Goal: Task Accomplishment & Management: Complete application form

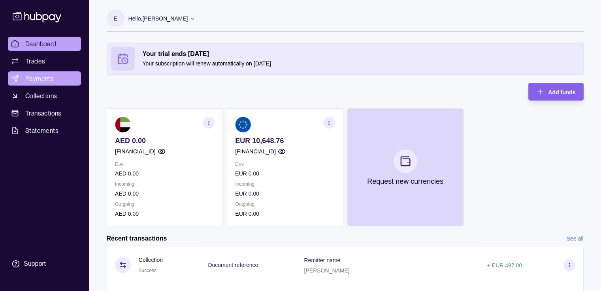
click at [23, 77] on link "Payments" at bounding box center [44, 78] width 73 height 14
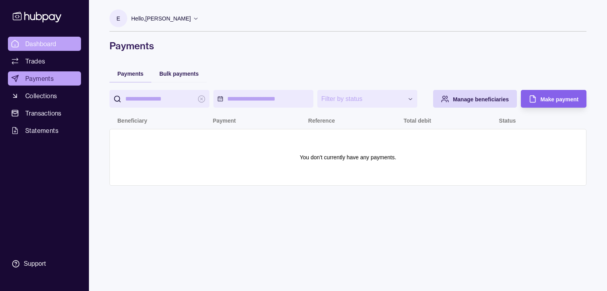
click at [56, 46] on span "Dashboard" at bounding box center [40, 43] width 31 height 9
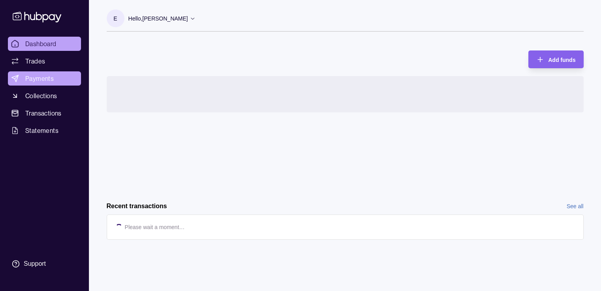
click at [54, 76] on link "Payments" at bounding box center [44, 78] width 73 height 14
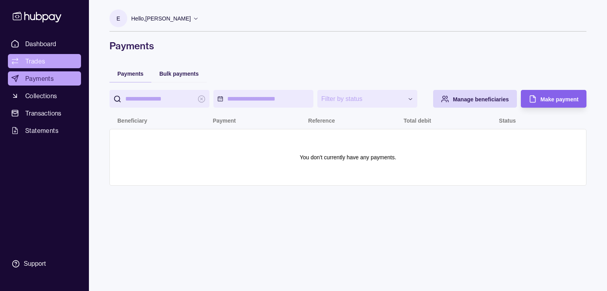
click at [49, 56] on link "Trades" at bounding box center [44, 61] width 73 height 14
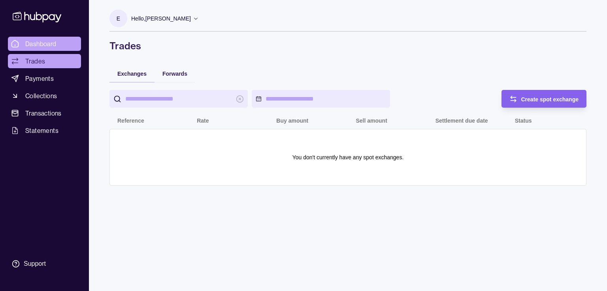
click at [51, 41] on span "Dashboard" at bounding box center [40, 43] width 31 height 9
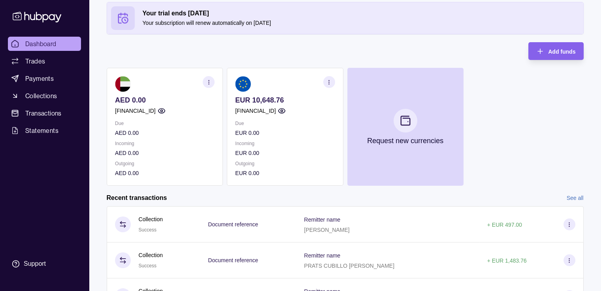
scroll to position [38, 0]
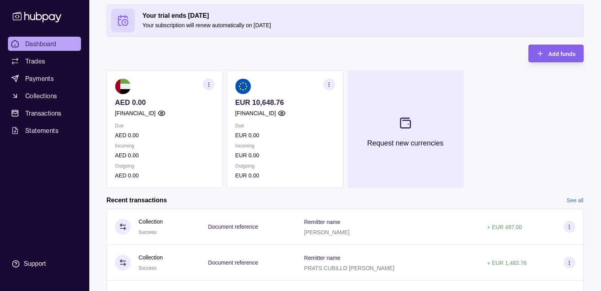
drag, startPoint x: 545, startPoint y: 53, endPoint x: 386, endPoint y: 94, distance: 164.9
click at [386, 94] on div "Your trial ends [DATE] Your subscription will renew automatically on [DATE] Add…" at bounding box center [345, 96] width 477 height 184
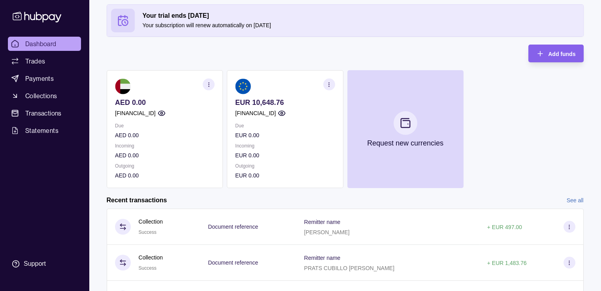
click at [311, 92] on section at bounding box center [285, 87] width 100 height 16
click at [325, 88] on section "button" at bounding box center [329, 85] width 12 height 12
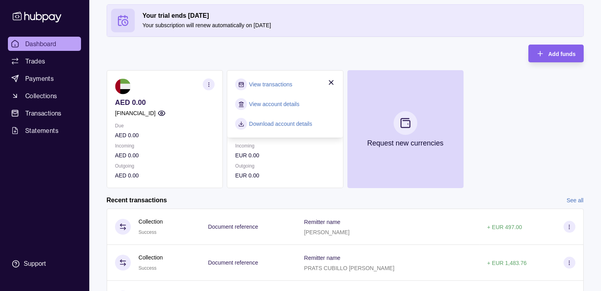
click at [331, 79] on icon "button" at bounding box center [331, 83] width 8 height 8
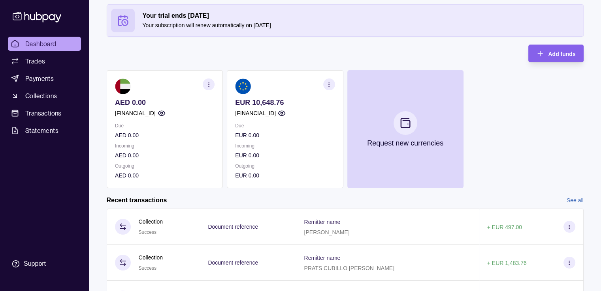
click at [275, 101] on p "EUR 10,648.76" at bounding box center [285, 102] width 100 height 9
click at [325, 81] on section "button" at bounding box center [329, 85] width 12 height 12
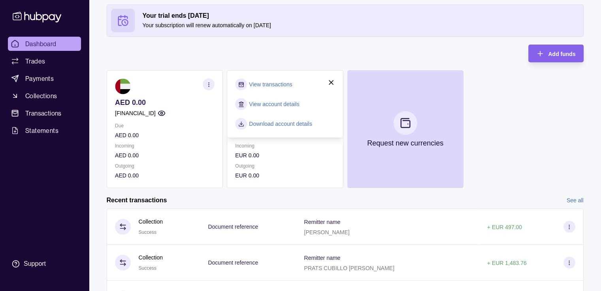
click at [287, 162] on p "Outgoing" at bounding box center [285, 166] width 100 height 9
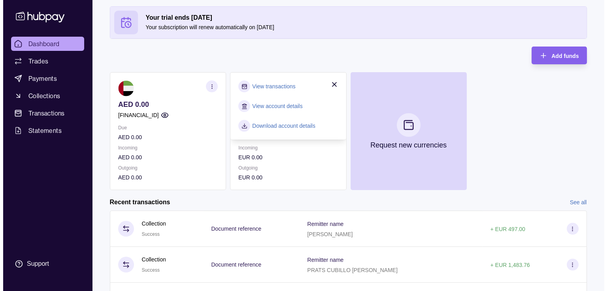
scroll to position [36, 0]
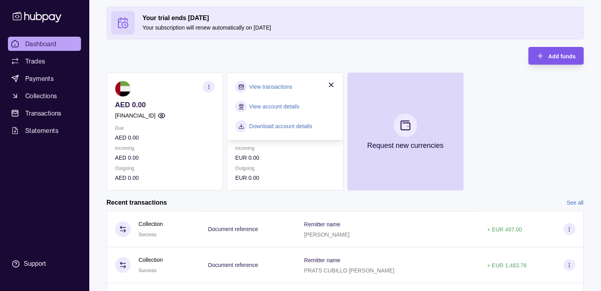
click at [542, 59] on icon "button" at bounding box center [540, 56] width 8 height 8
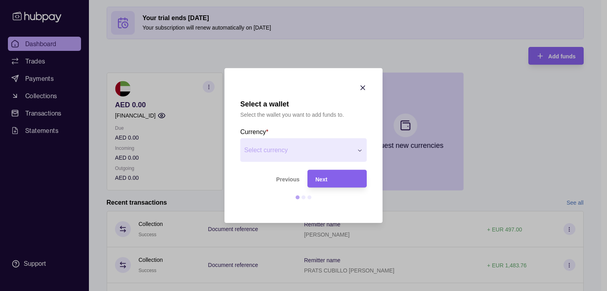
click at [337, 178] on div "Next" at bounding box center [336, 178] width 43 height 9
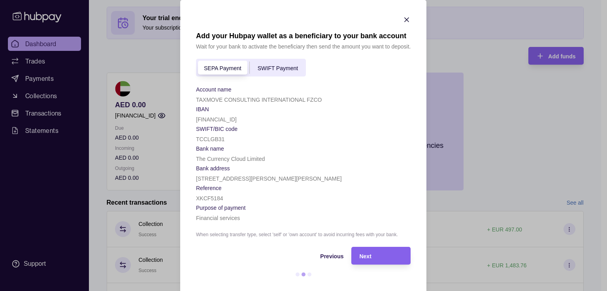
click at [265, 68] on span "SWIFT Payment" at bounding box center [277, 68] width 40 height 6
click at [227, 72] on div "SEPA Payment" at bounding box center [222, 67] width 53 height 9
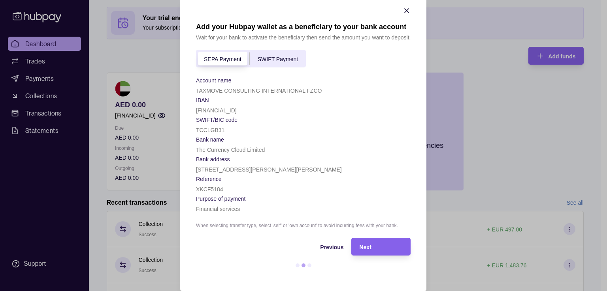
scroll to position [0, 0]
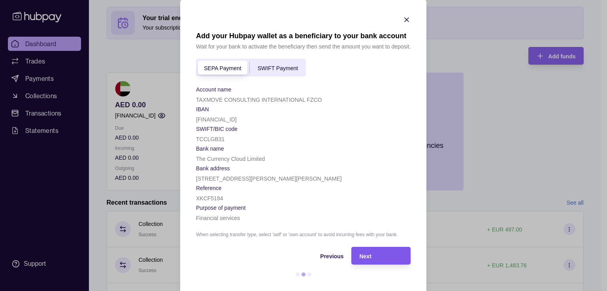
click at [370, 256] on div "Next" at bounding box center [380, 256] width 43 height 9
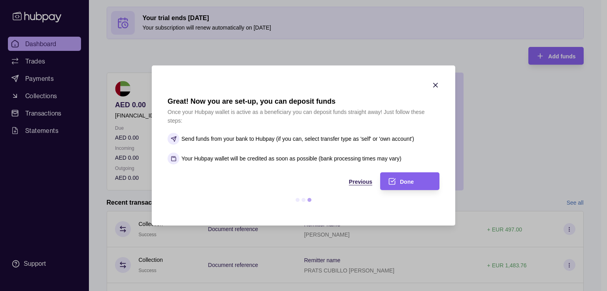
click at [360, 180] on span "Previous" at bounding box center [360, 182] width 23 height 6
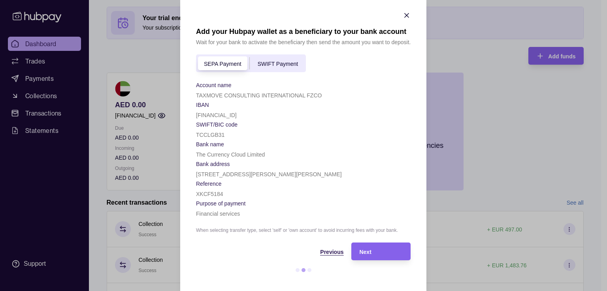
scroll to position [11, 0]
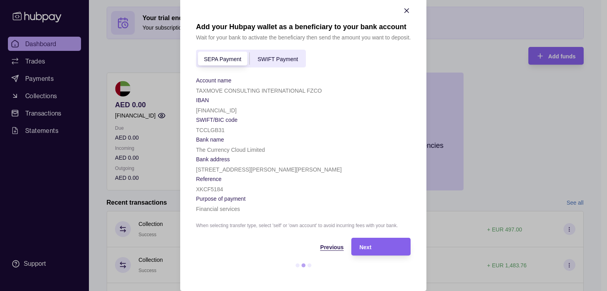
click at [333, 247] on span "Previous" at bounding box center [331, 247] width 23 height 6
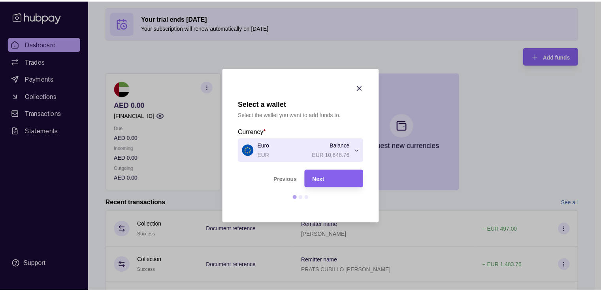
scroll to position [0, 0]
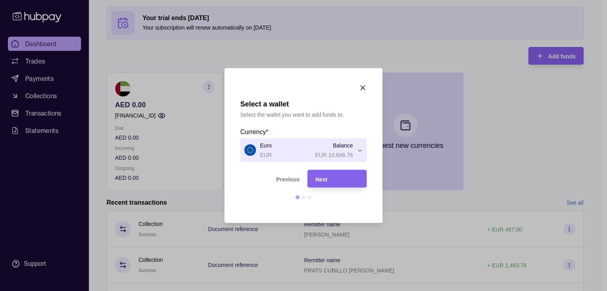
click at [360, 92] on div at bounding box center [363, 89] width 8 height 10
click at [360, 87] on icon "button" at bounding box center [363, 88] width 8 height 8
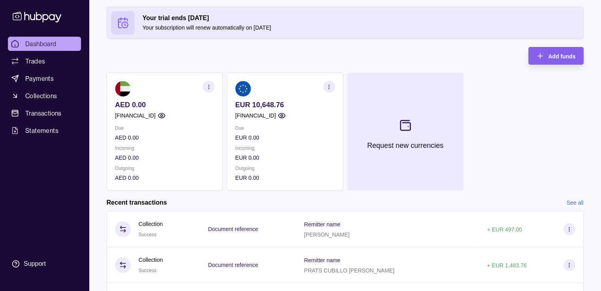
click at [404, 117] on section at bounding box center [405, 126] width 26 height 26
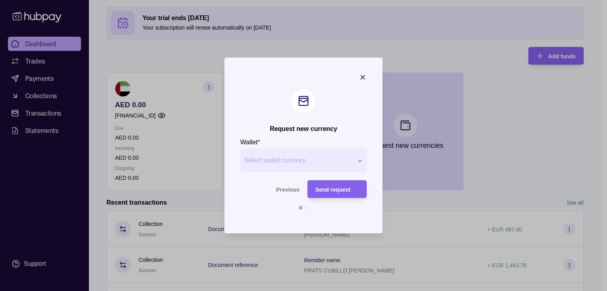
click at [365, 73] on icon "button" at bounding box center [363, 77] width 8 height 8
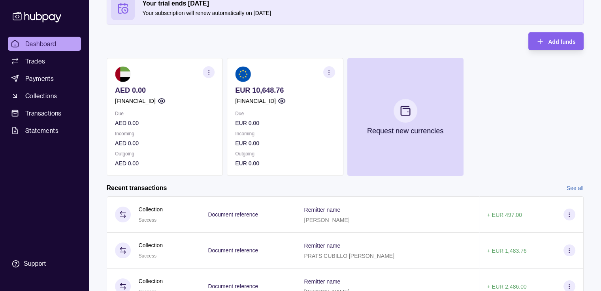
scroll to position [46, 0]
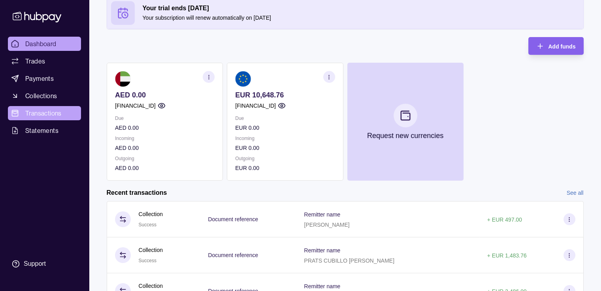
drag, startPoint x: 57, startPoint y: 139, endPoint x: 51, endPoint y: 116, distance: 24.0
click at [56, 133] on div "Dashboard Trades Payments Collections Transactions Statements Support" at bounding box center [44, 155] width 79 height 236
click at [50, 115] on span "Transactions" at bounding box center [43, 113] width 36 height 9
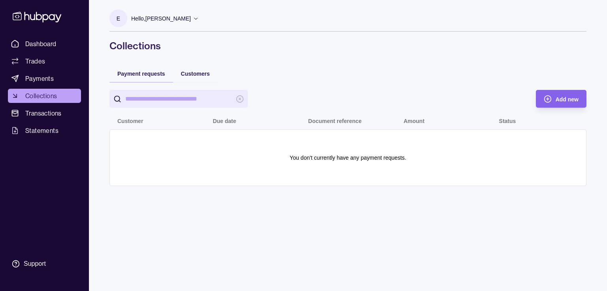
click at [195, 81] on div "Customers" at bounding box center [195, 73] width 45 height 17
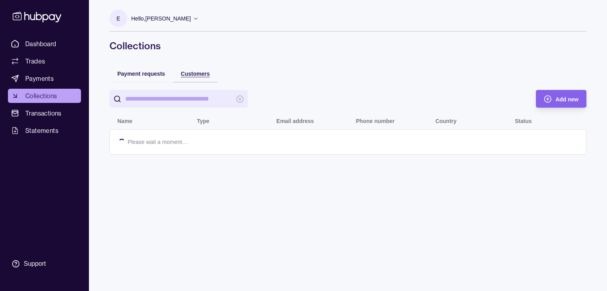
click at [195, 78] on div "Customers" at bounding box center [195, 73] width 29 height 9
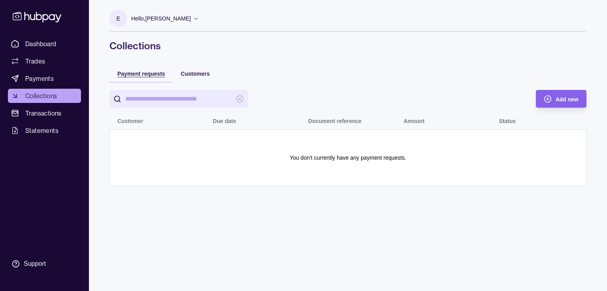
click at [154, 70] on div "Payment requests" at bounding box center [141, 73] width 48 height 9
click at [556, 95] on div "Add new" at bounding box center [566, 98] width 23 height 9
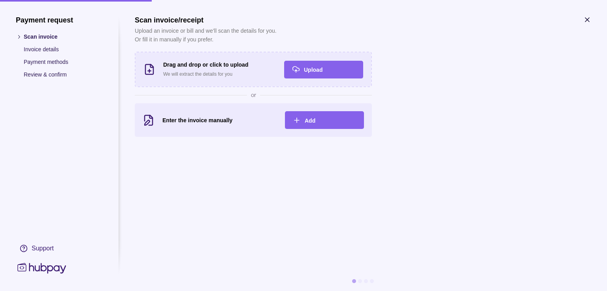
click at [60, 63] on p "Payment methods" at bounding box center [63, 62] width 79 height 9
click at [59, 62] on p "Payment methods" at bounding box center [63, 62] width 79 height 9
drag, startPoint x: 68, startPoint y: 62, endPoint x: 83, endPoint y: 64, distance: 15.4
click at [83, 64] on p "Payment methods" at bounding box center [63, 62] width 79 height 9
click at [582, 21] on section "Scan invoice/receipt Upload an invoice or bill and we’ll scan the details for y…" at bounding box center [363, 76] width 456 height 121
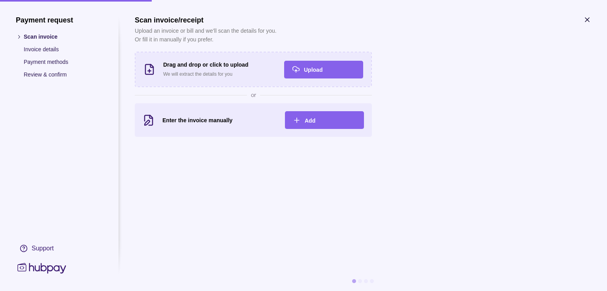
click at [586, 22] on icon "button" at bounding box center [587, 20] width 8 height 8
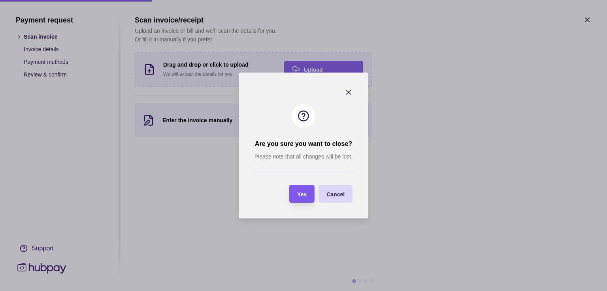
click at [296, 198] on div "Yes" at bounding box center [295, 194] width 21 height 18
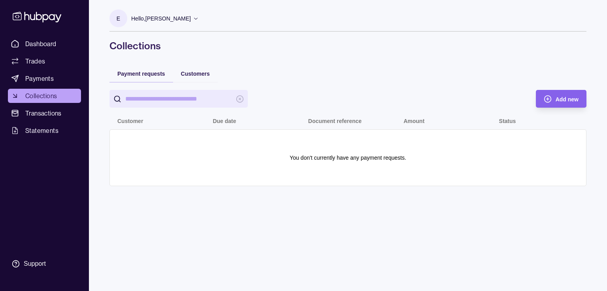
click at [200, 66] on div "Customers" at bounding box center [195, 73] width 45 height 17
click at [201, 73] on span "Customers" at bounding box center [195, 74] width 29 height 6
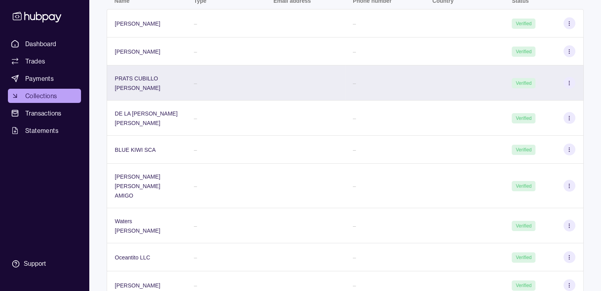
scroll to position [81, 0]
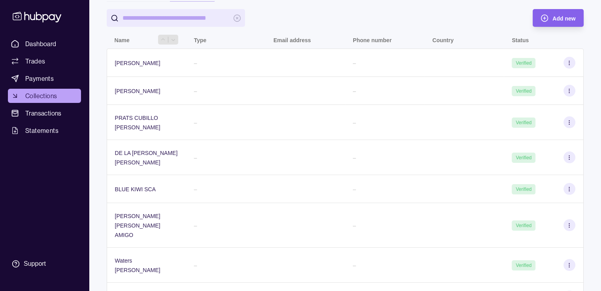
click at [128, 34] on th "Name" at bounding box center [146, 40] width 79 height 18
click at [126, 38] on p "Name" at bounding box center [122, 40] width 15 height 6
click at [38, 135] on span "Statements" at bounding box center [41, 130] width 33 height 9
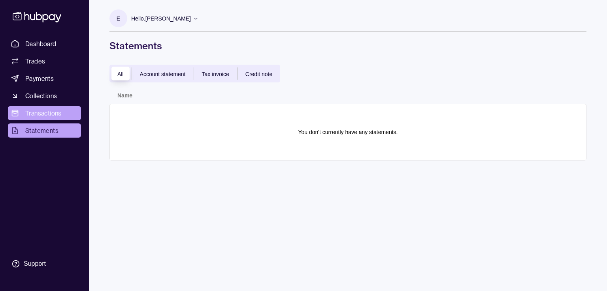
click at [42, 118] on span "Transactions" at bounding box center [43, 113] width 36 height 9
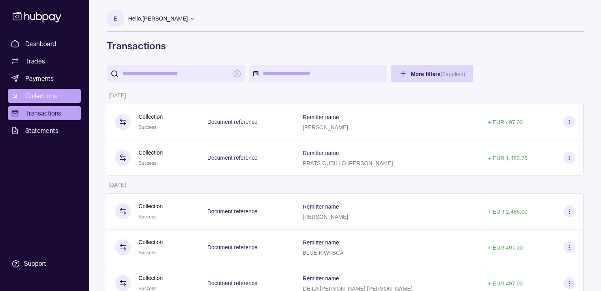
click at [51, 101] on link "Collections" at bounding box center [44, 96] width 73 height 14
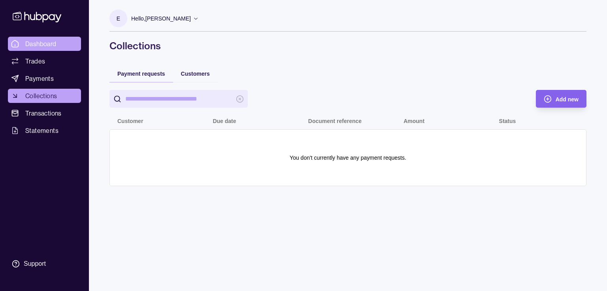
click at [59, 45] on link "Dashboard" at bounding box center [44, 44] width 73 height 14
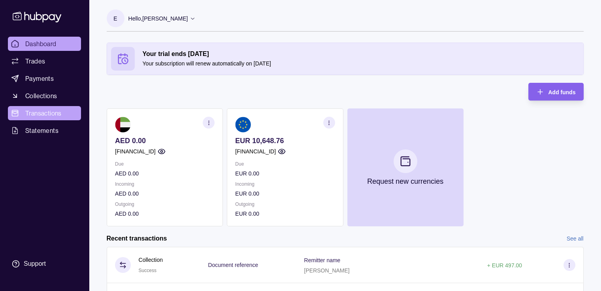
click at [37, 112] on span "Transactions" at bounding box center [43, 113] width 36 height 9
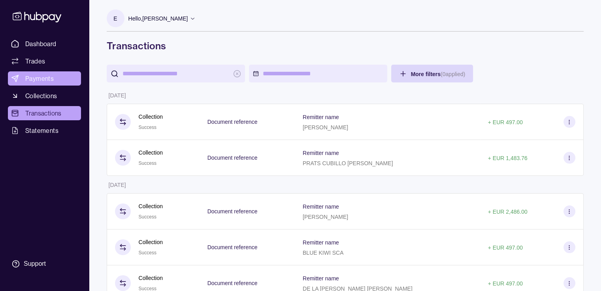
click at [39, 83] on span "Payments" at bounding box center [39, 78] width 28 height 9
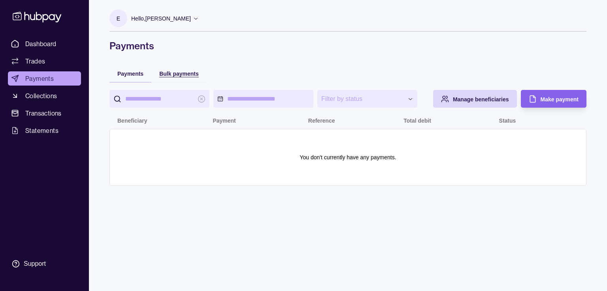
click at [162, 69] on div "Bulk payments" at bounding box center [178, 73] width 39 height 9
click at [141, 73] on span "Payments" at bounding box center [130, 74] width 26 height 6
click at [51, 91] on span "Collections" at bounding box center [41, 95] width 32 height 9
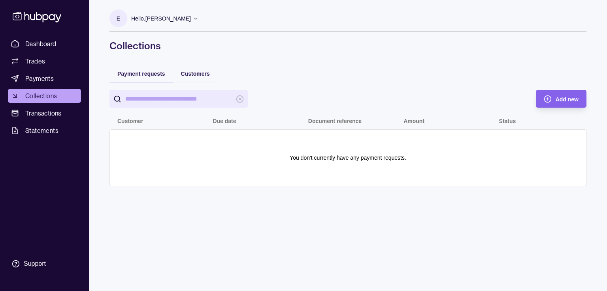
click at [190, 74] on span "Customers" at bounding box center [195, 74] width 29 height 6
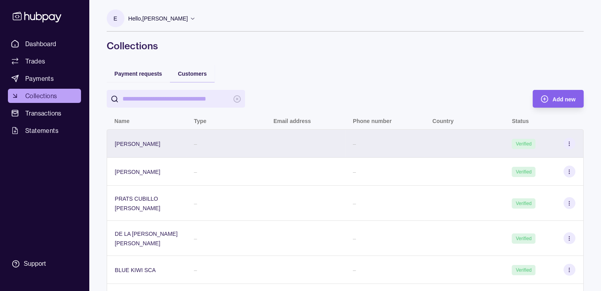
click at [154, 138] on div "[PERSON_NAME]" at bounding box center [146, 144] width 79 height 28
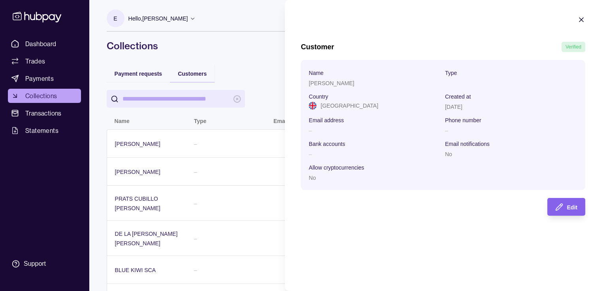
click at [586, 18] on section "Customer Verified Name [PERSON_NAME] Type Country [GEOGRAPHIC_DATA] Created at …" at bounding box center [443, 116] width 316 height 232
click at [579, 19] on icon "button" at bounding box center [581, 20] width 8 height 8
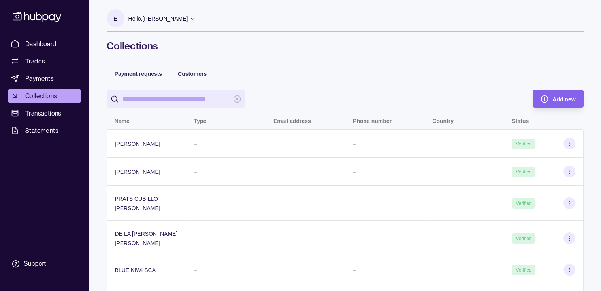
click at [127, 67] on div "Payment requests" at bounding box center [139, 73] width 64 height 17
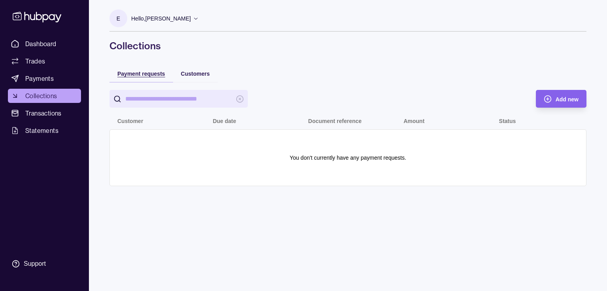
click at [130, 74] on span "Payment requests" at bounding box center [141, 74] width 48 height 6
click at [41, 58] on span "Trades" at bounding box center [35, 60] width 20 height 9
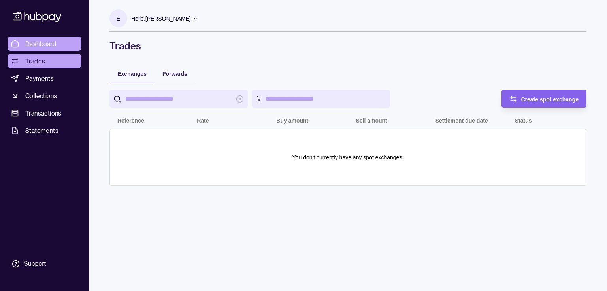
click at [39, 49] on link "Dashboard" at bounding box center [44, 44] width 73 height 14
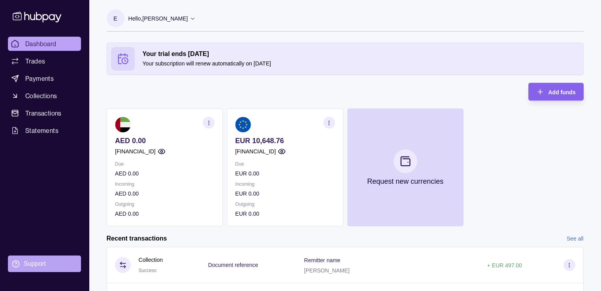
click at [37, 266] on div "Support" at bounding box center [35, 264] width 22 height 9
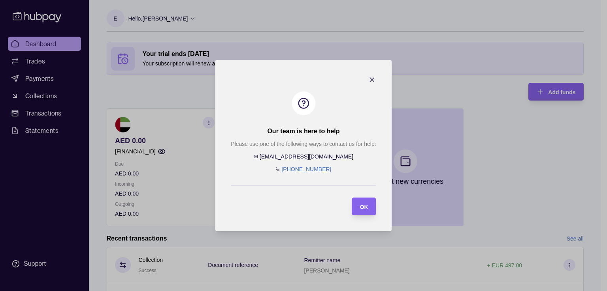
click at [369, 79] on icon "button" at bounding box center [372, 80] width 8 height 8
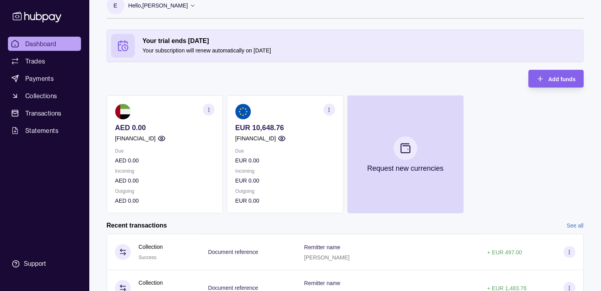
scroll to position [6, 0]
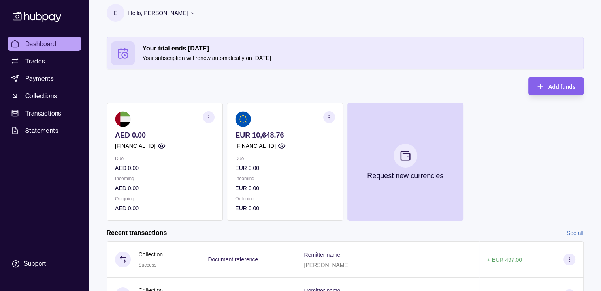
click at [330, 119] on section "button" at bounding box center [329, 117] width 12 height 12
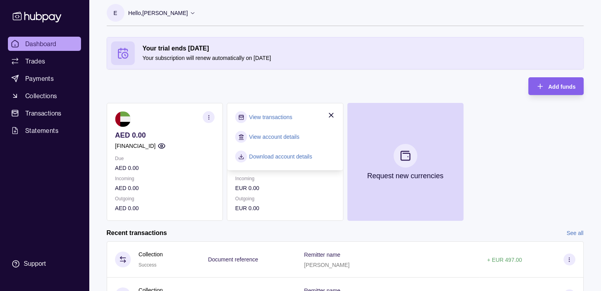
click at [297, 89] on div "Your trial ends [DATE] Your subscription will renew automatically on [DATE] Add…" at bounding box center [345, 129] width 477 height 184
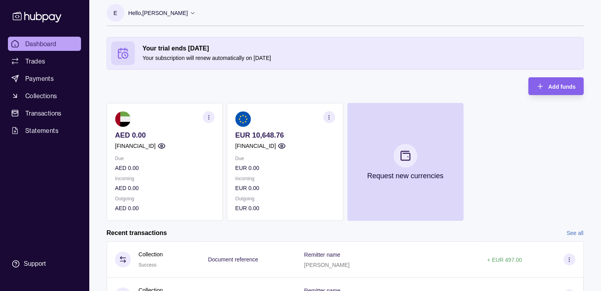
click at [297, 153] on section "EUR 10,648.76 [FINANCIAL_ID] Due EUR 0.00 Incoming EUR 0.00 Outgoing EUR 0.00" at bounding box center [285, 162] width 116 height 118
click at [333, 118] on section "button" at bounding box center [329, 117] width 12 height 12
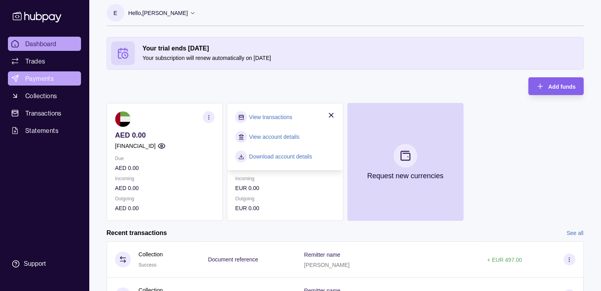
click at [49, 81] on span "Payments" at bounding box center [39, 78] width 28 height 9
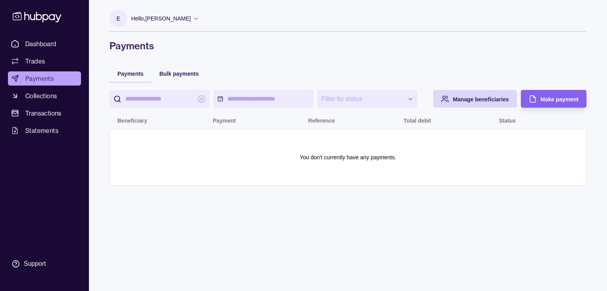
click at [49, 94] on span "Collections" at bounding box center [41, 95] width 32 height 9
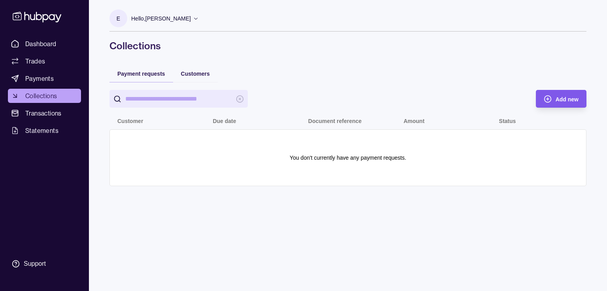
click at [547, 103] on div "Add new" at bounding box center [554, 99] width 47 height 18
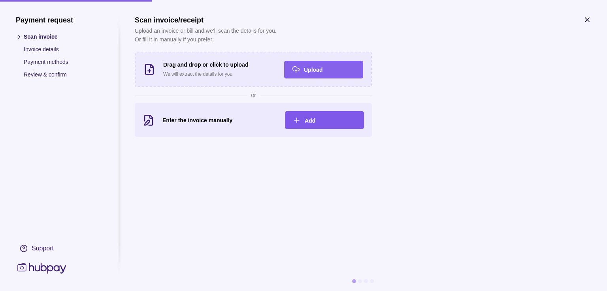
click at [308, 121] on span "Add" at bounding box center [309, 121] width 11 height 6
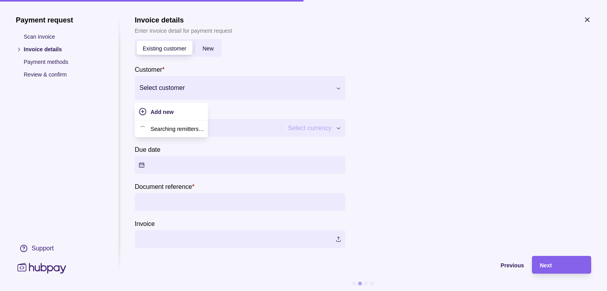
click at [212, 77] on div "Select customer" at bounding box center [240, 88] width 210 height 24
click at [494, 84] on div at bounding box center [471, 140] width 237 height 217
click at [209, 53] on div "New" at bounding box center [207, 47] width 27 height 9
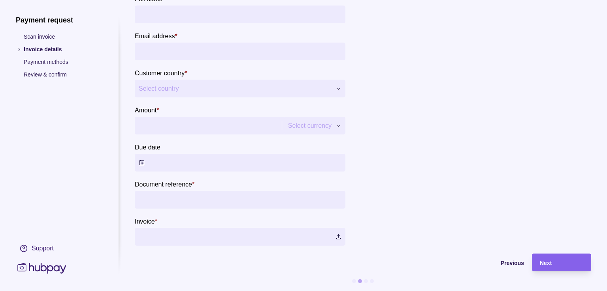
scroll to position [114, 0]
click at [325, 238] on section "**********" at bounding box center [363, 99] width 456 height 383
click at [280, 230] on label at bounding box center [240, 237] width 210 height 18
click at [577, 259] on div "Next" at bounding box center [560, 262] width 43 height 9
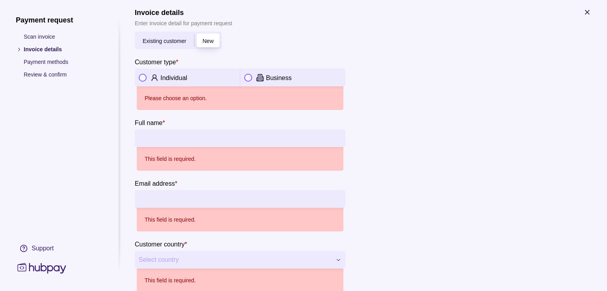
scroll to position [0, 0]
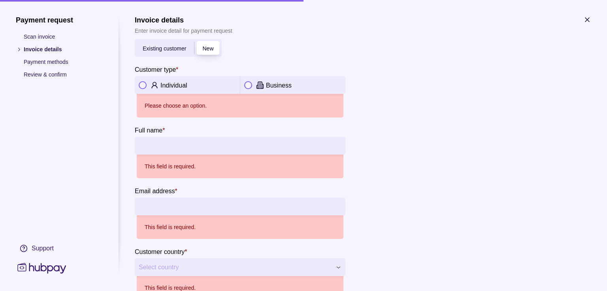
click at [49, 63] on p "Payment methods" at bounding box center [63, 62] width 79 height 9
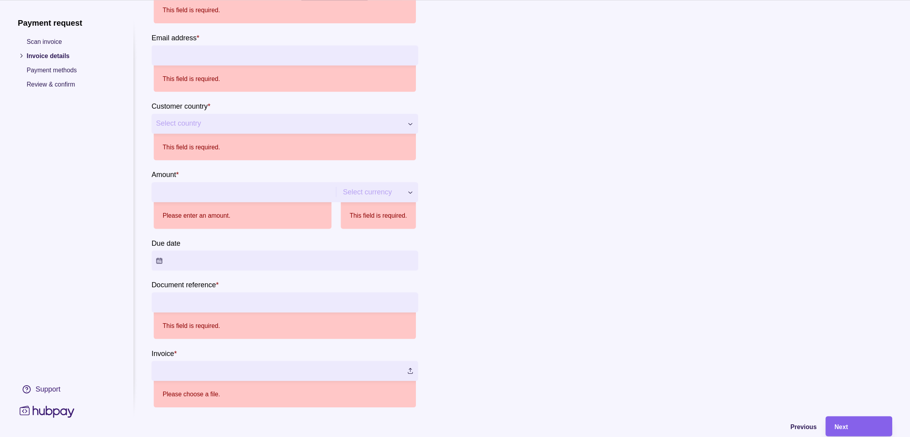
scroll to position [137, 0]
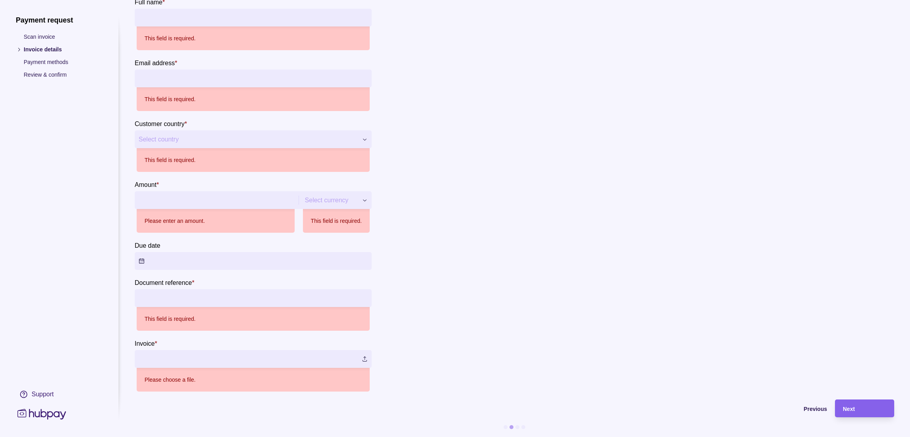
drag, startPoint x: 603, startPoint y: 1, endPoint x: 571, endPoint y: 225, distance: 226.1
click at [571, 225] on section "**********" at bounding box center [514, 139] width 759 height 504
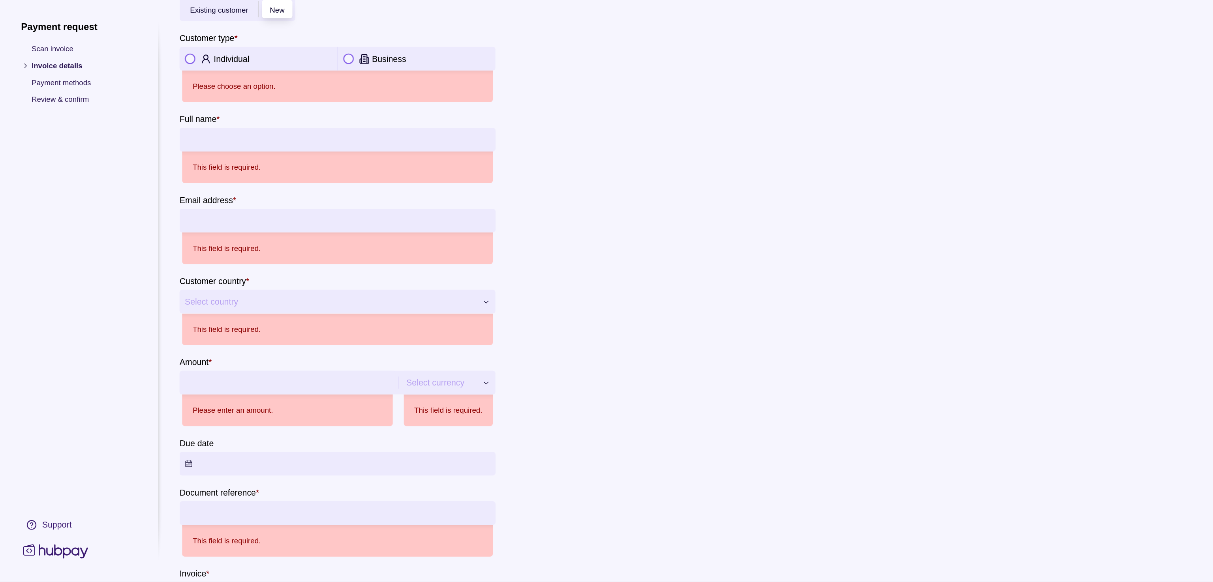
scroll to position [0, 0]
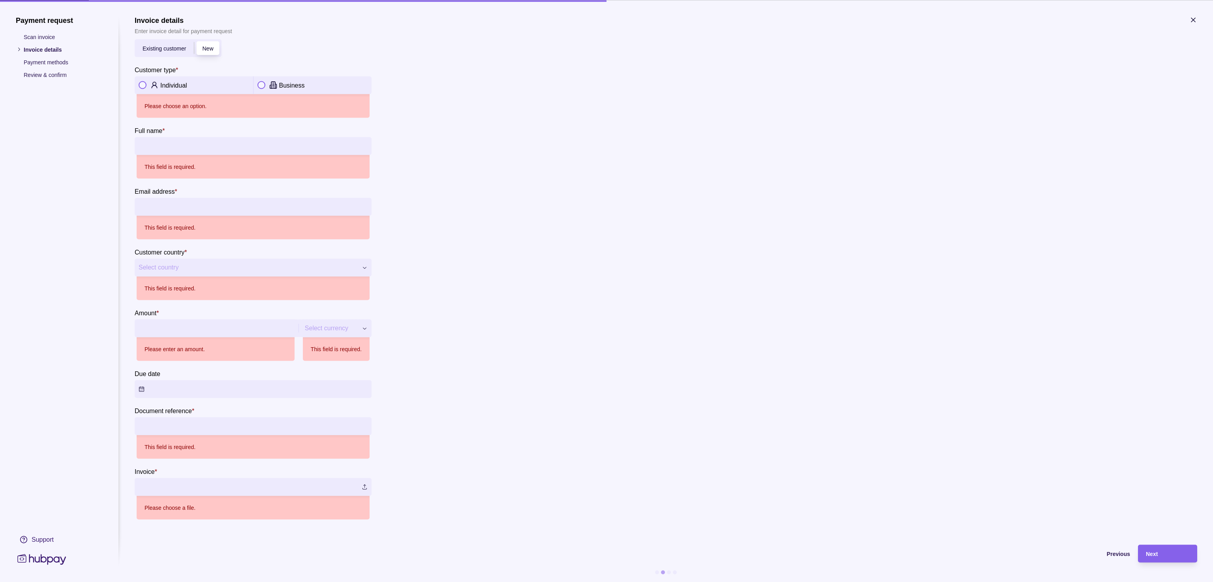
drag, startPoint x: 897, startPoint y: 0, endPoint x: 654, endPoint y: 325, distance: 405.7
click at [600, 291] on section "**********" at bounding box center [666, 268] width 1063 height 504
